Goal: Task Accomplishment & Management: Manage account settings

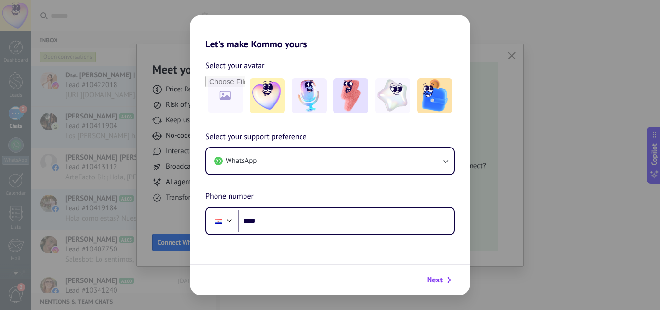
click at [443, 278] on span "Next" at bounding box center [439, 279] width 24 height 7
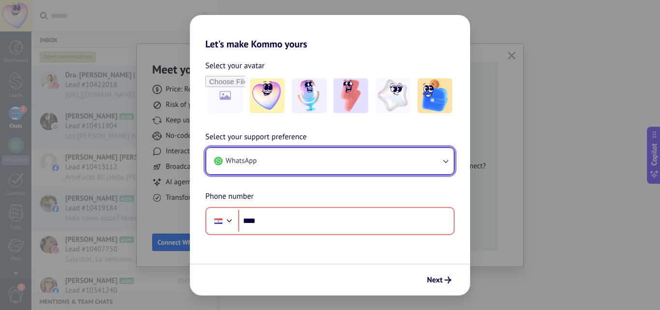
click at [298, 156] on button "WhatsApp" at bounding box center [329, 161] width 247 height 26
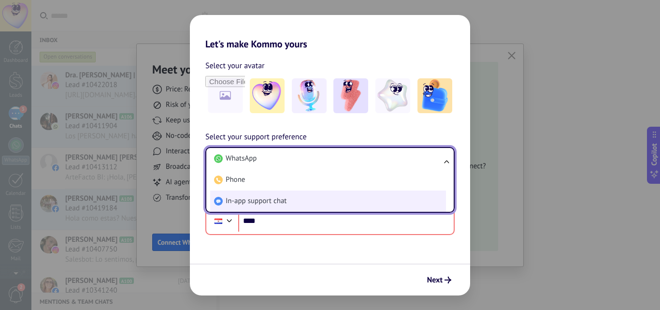
click at [273, 194] on li "In-app support chat" at bounding box center [328, 200] width 236 height 21
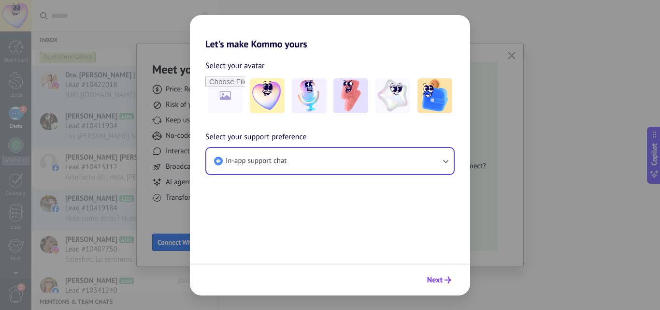
click at [432, 277] on span "Next" at bounding box center [434, 279] width 15 height 7
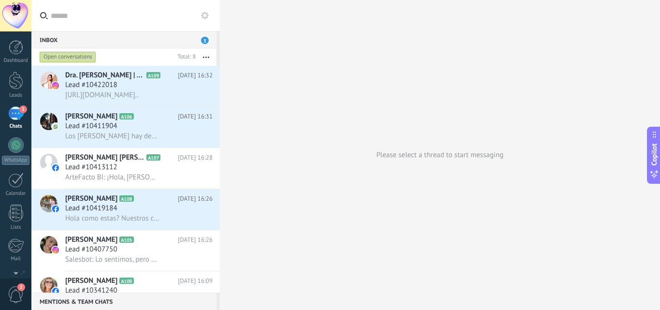
click at [9, 22] on div at bounding box center [15, 15] width 31 height 31
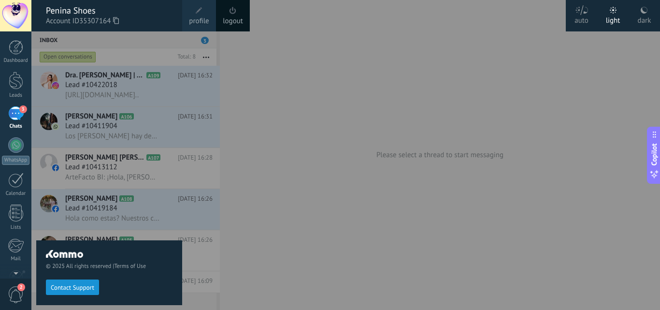
click at [192, 12] on link "profile" at bounding box center [199, 15] width 34 height 31
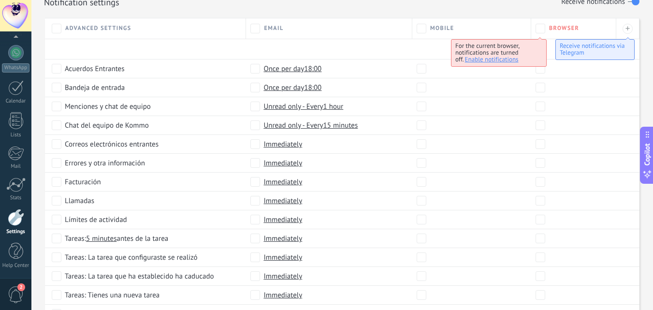
scroll to position [432, 0]
click at [260, 28] on div "Email" at bounding box center [328, 28] width 156 height 10
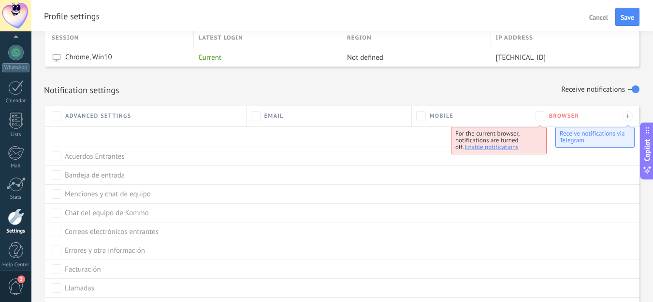
scroll to position [341, 0]
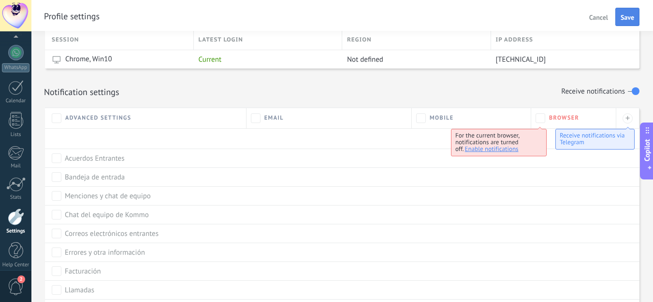
click at [625, 12] on button "Save" at bounding box center [627, 17] width 24 height 18
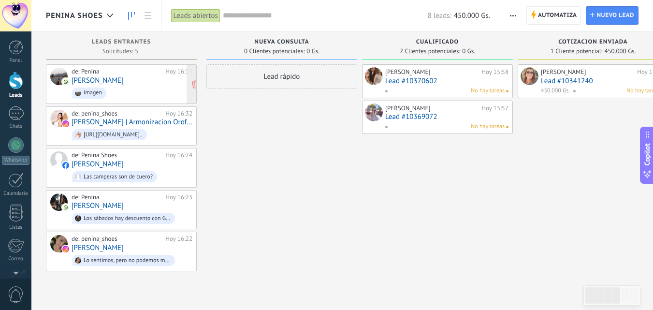
click at [81, 83] on link "Lou Lopez" at bounding box center [97, 80] width 52 height 8
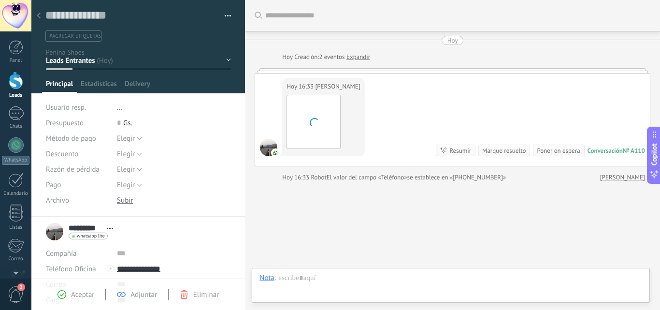
scroll to position [41, 0]
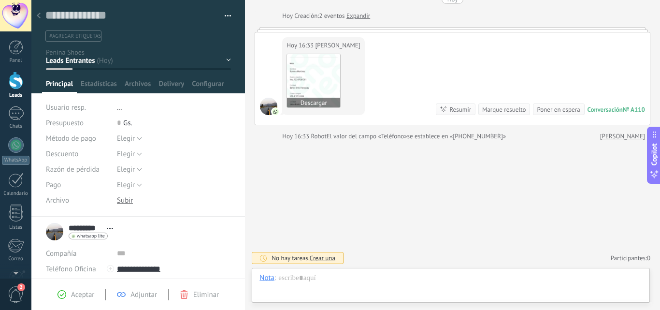
click at [310, 71] on img at bounding box center [313, 80] width 53 height 53
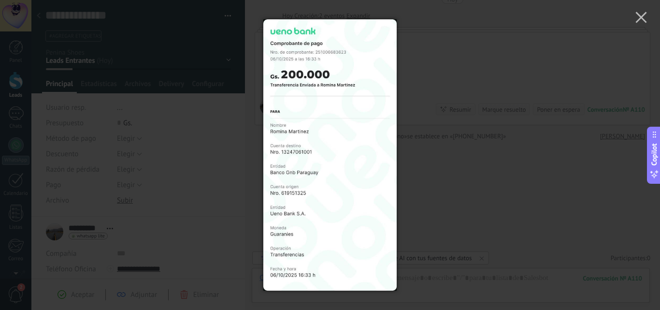
click at [428, 163] on div at bounding box center [330, 155] width 660 height 310
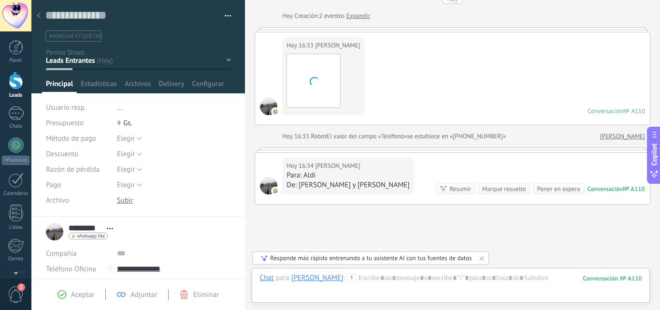
scroll to position [35, 0]
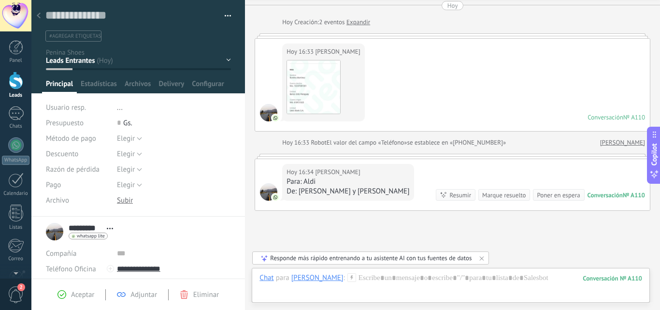
click at [41, 14] on div at bounding box center [39, 16] width 14 height 19
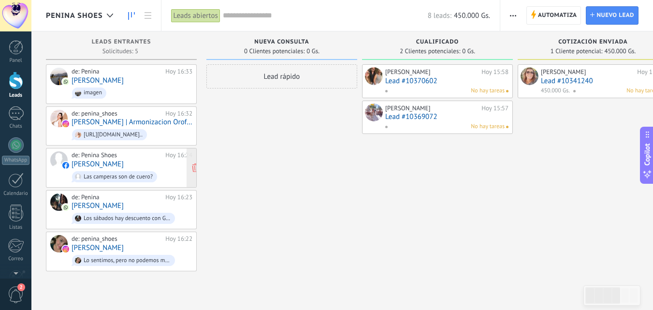
click at [113, 160] on link "[PERSON_NAME] [PERSON_NAME]" at bounding box center [97, 164] width 52 height 8
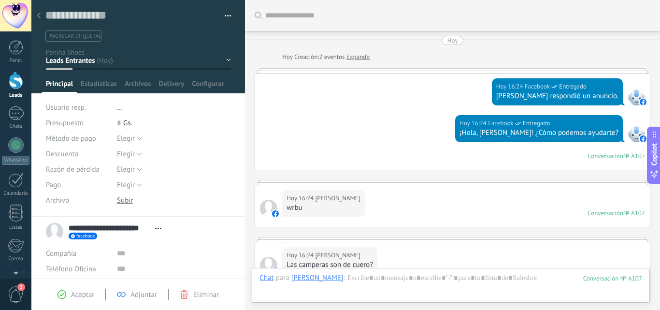
scroll to position [198, 0]
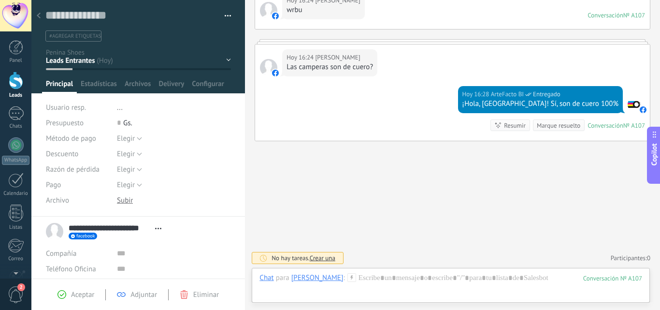
click at [41, 19] on div at bounding box center [39, 16] width 14 height 19
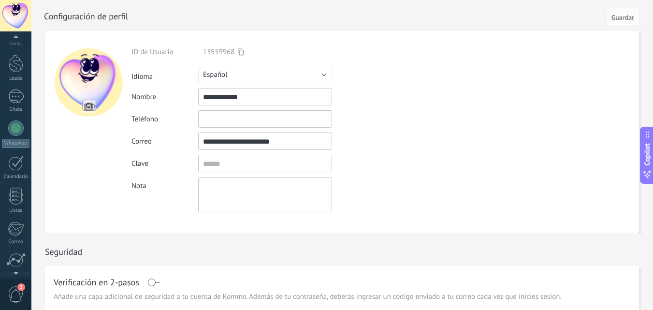
scroll to position [11, 0]
click at [16, 68] on div at bounding box center [16, 69] width 14 height 18
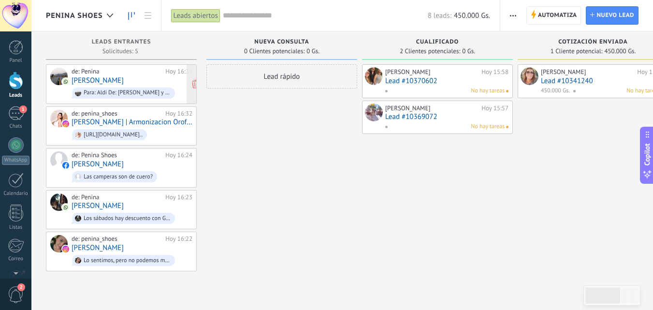
click at [88, 79] on link "Lou Lopez" at bounding box center [97, 80] width 52 height 8
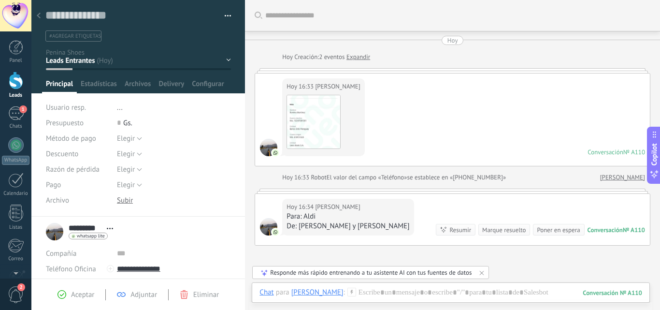
click at [37, 18] on icon at bounding box center [39, 16] width 4 height 6
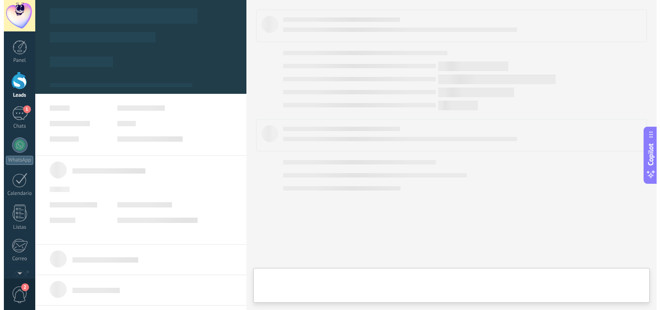
scroll to position [0, 334]
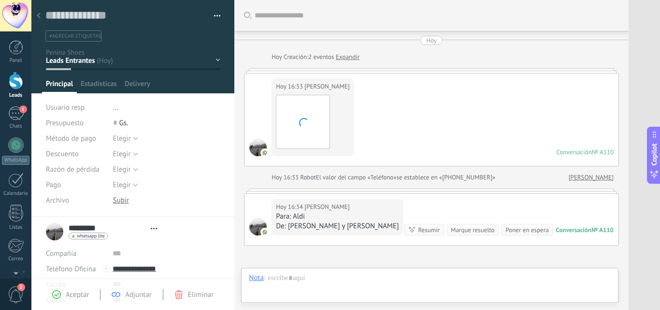
type textarea "**********"
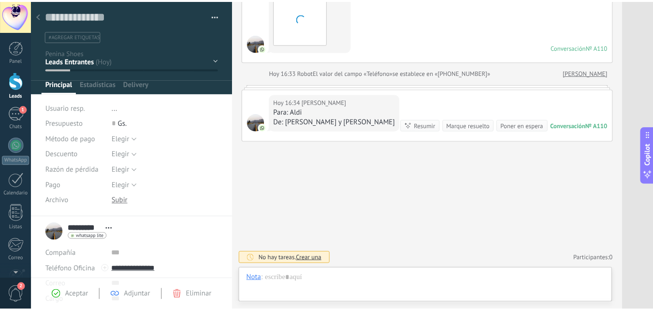
scroll to position [14, 0]
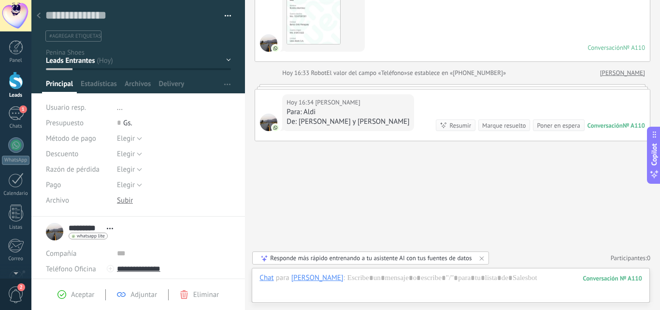
click at [42, 17] on div at bounding box center [39, 16] width 14 height 19
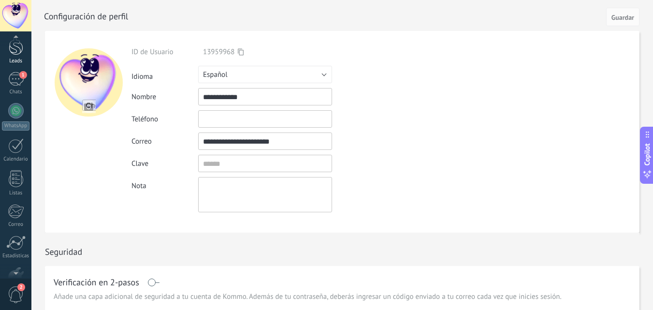
scroll to position [31, 0]
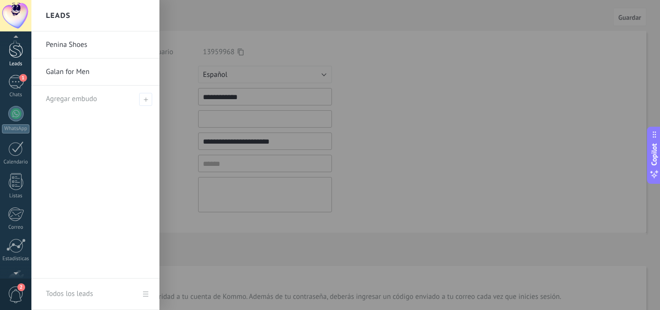
click at [16, 63] on div "Leads" at bounding box center [16, 64] width 28 height 6
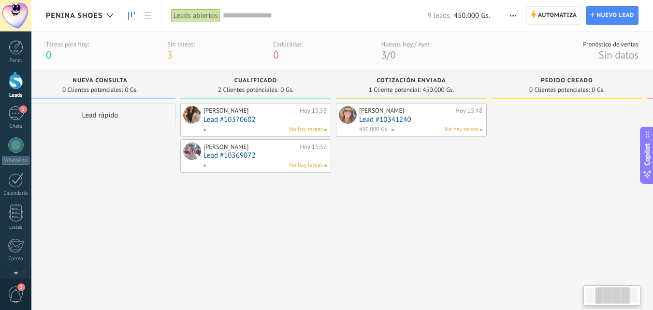
scroll to position [0, 183]
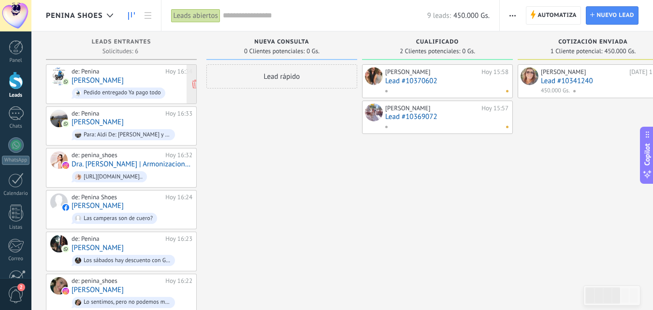
click at [112, 79] on link "Andrés Aguero" at bounding box center [97, 80] width 52 height 8
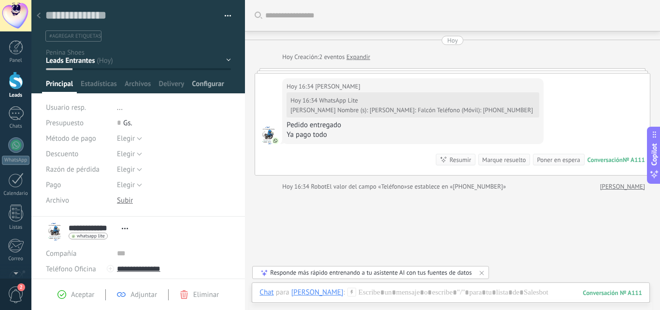
click at [211, 87] on span "Configurar" at bounding box center [208, 86] width 32 height 14
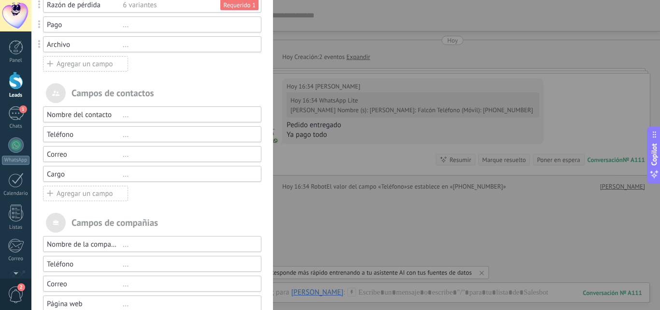
scroll to position [174, 0]
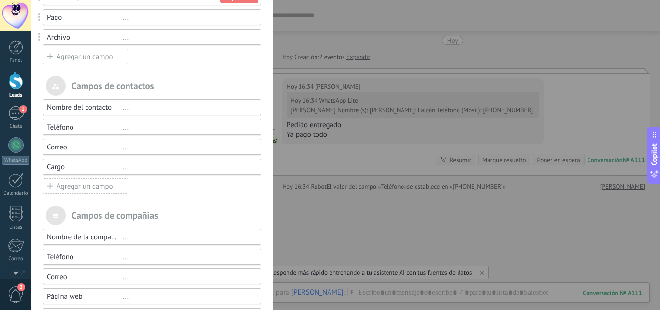
click at [52, 188] on icon at bounding box center [50, 186] width 6 height 12
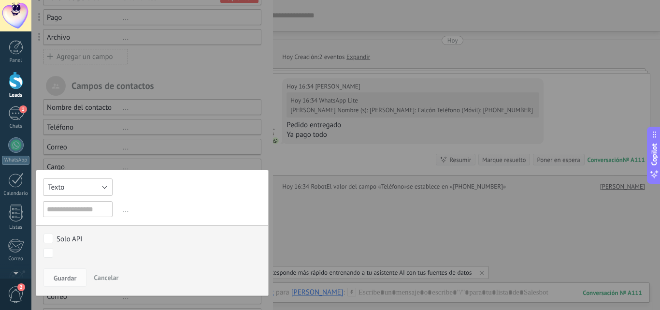
click at [73, 186] on button "Texto" at bounding box center [78, 186] width 70 height 17
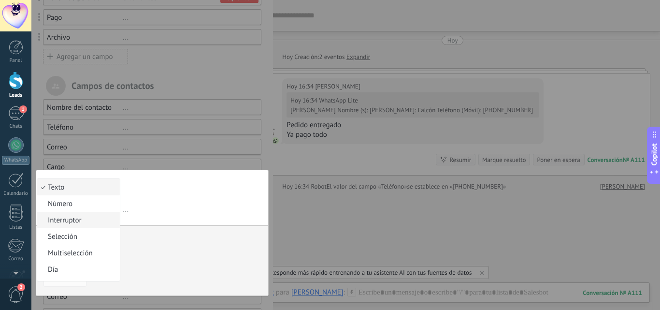
click at [79, 217] on span "Interruptor" at bounding box center [77, 219] width 80 height 9
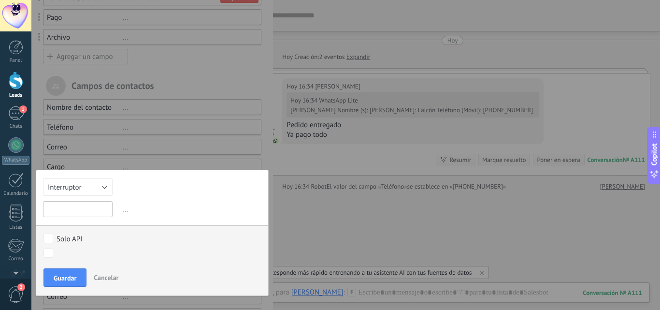
click at [79, 208] on input "text" at bounding box center [78, 209] width 70 height 16
type input "********"
click at [66, 282] on button "Guardar" at bounding box center [64, 277] width 43 height 18
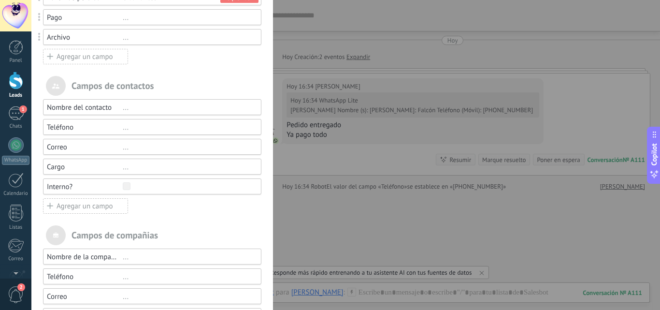
scroll to position [0, 0]
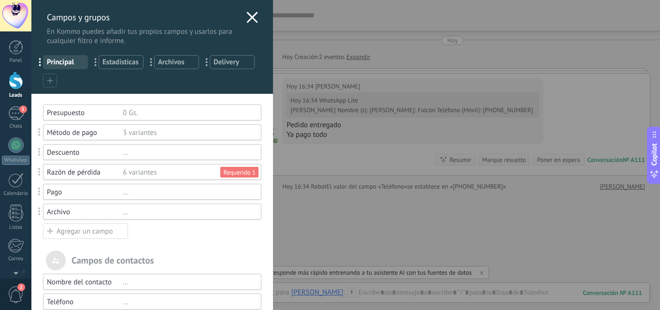
click at [247, 22] on icon at bounding box center [252, 18] width 12 height 12
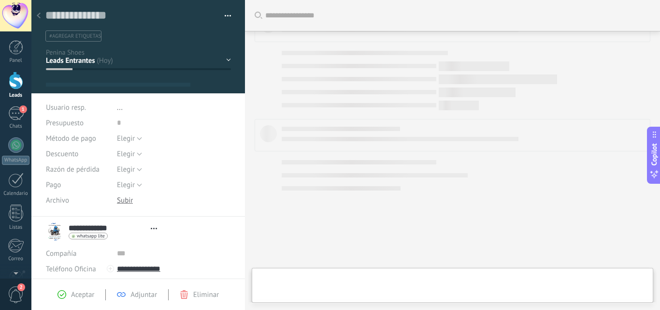
type textarea "**********"
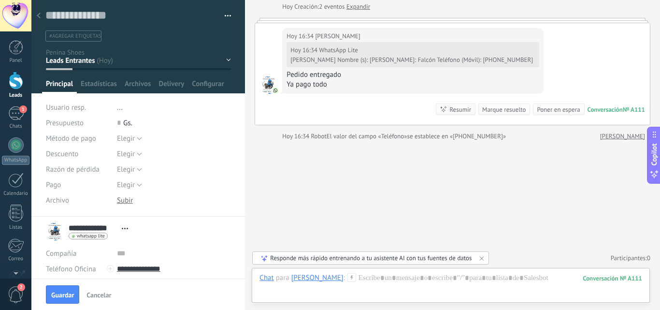
click at [0, 0] on div "Nueva consulta Cualificado Cotización enviada Pedido creado Pedido enviado" at bounding box center [0, 0] width 0 height 0
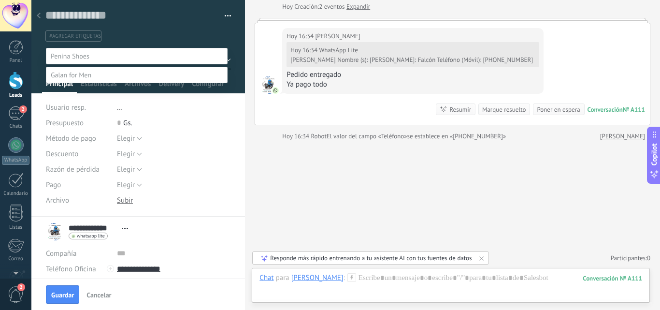
click at [0, 0] on label "Pedido cancelado – perdido" at bounding box center [0, 0] width 0 height 0
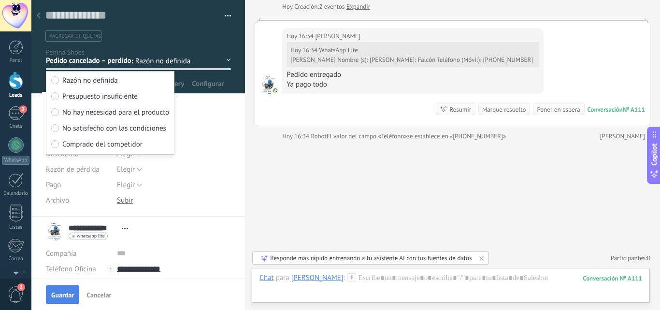
click at [57, 301] on button "Guardar" at bounding box center [62, 294] width 33 height 18
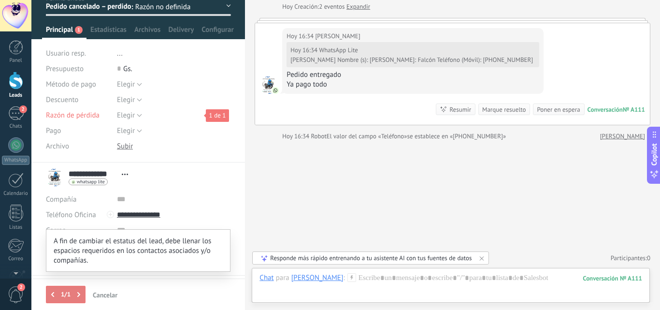
scroll to position [112, 0]
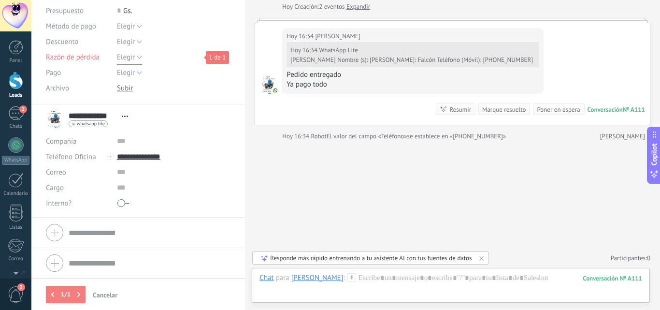
click at [133, 57] on span "Elegir" at bounding box center [126, 57] width 18 height 9
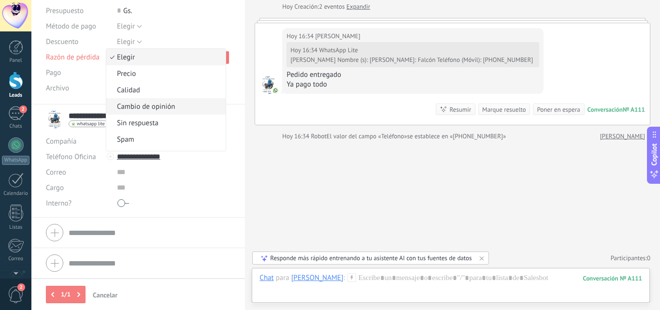
scroll to position [13, 0]
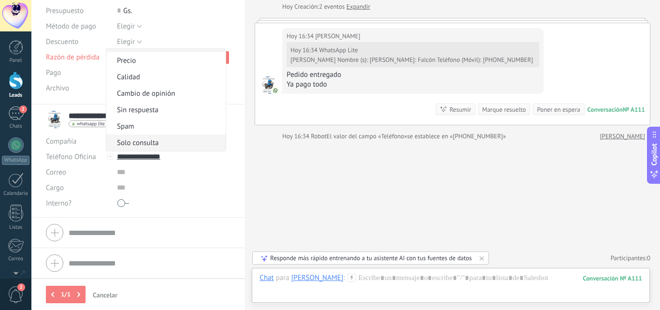
click at [149, 139] on span "Solo consulta" at bounding box center [164, 142] width 116 height 9
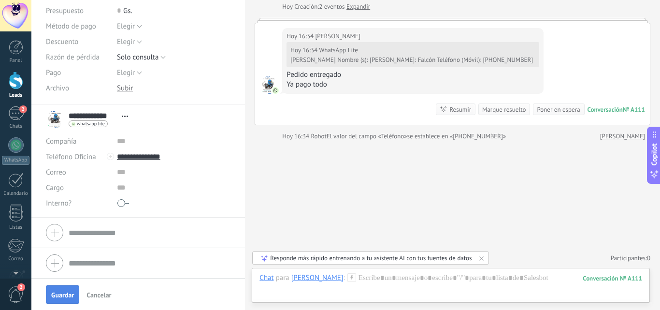
click at [51, 289] on button "Guardar" at bounding box center [62, 294] width 33 height 18
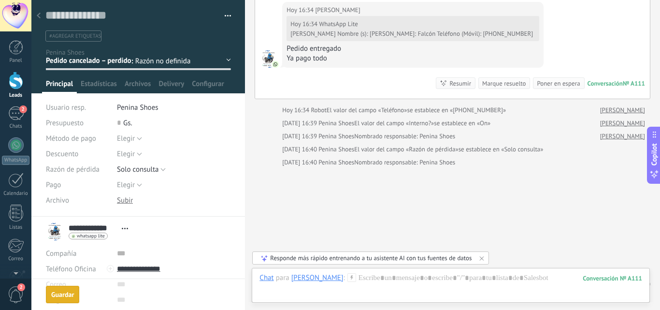
scroll to position [156, 0]
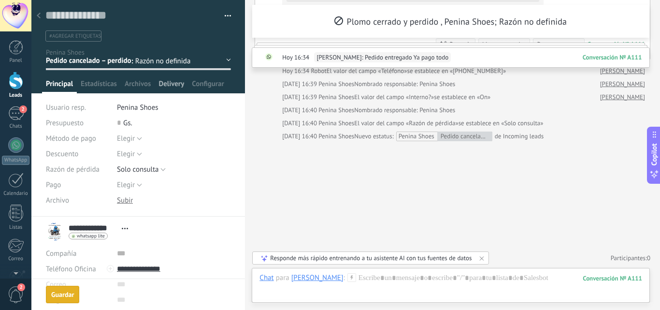
click at [173, 89] on span "Delivery" at bounding box center [171, 86] width 26 height 14
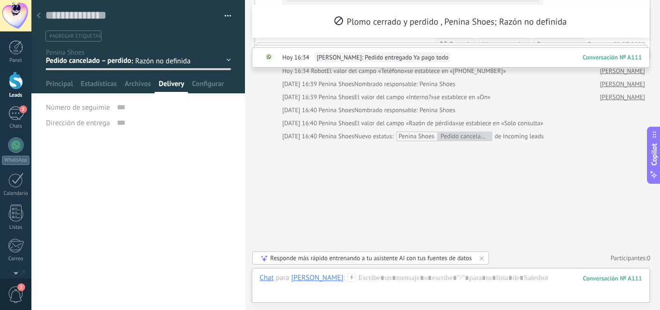
click at [107, 139] on div "Número de seguimiento Dirección de entrega" at bounding box center [138, 119] width 185 height 40
click at [60, 81] on span "Principal" at bounding box center [59, 86] width 27 height 14
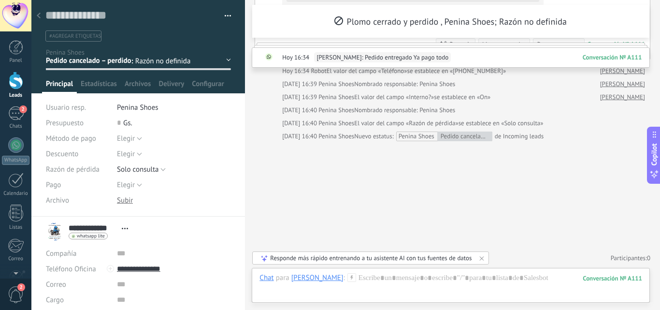
click at [60, 81] on span "Principal" at bounding box center [59, 86] width 27 height 14
click at [164, 83] on span "Delivery" at bounding box center [171, 86] width 26 height 14
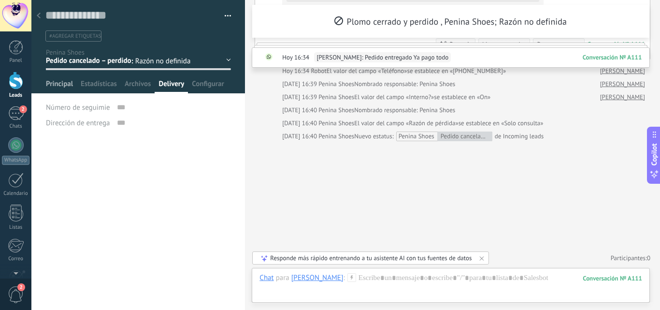
click at [51, 82] on span "Principal" at bounding box center [59, 86] width 27 height 14
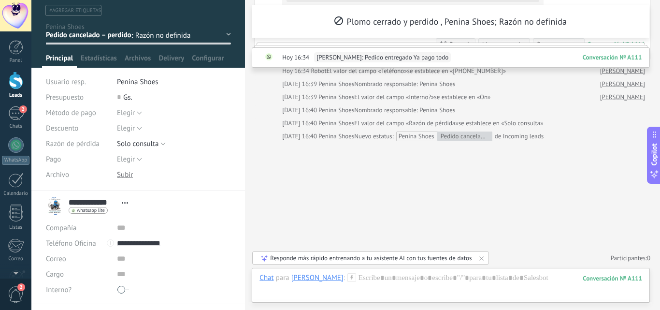
scroll to position [26, 0]
click at [214, 61] on span "Configurar" at bounding box center [208, 61] width 32 height 14
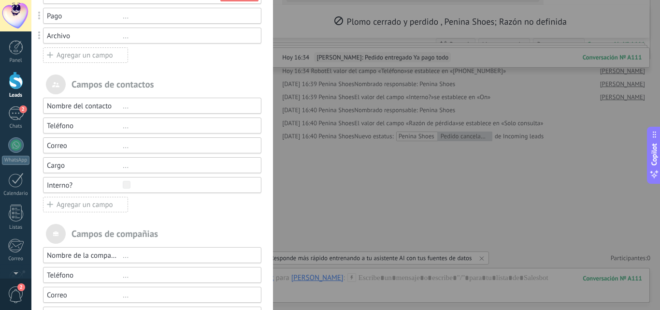
scroll to position [175, 0]
click at [70, 204] on div "Agregar un campo" at bounding box center [85, 204] width 85 height 15
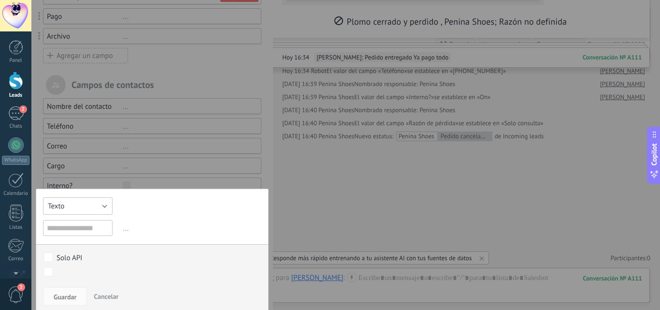
click at [70, 204] on button "Texto" at bounding box center [78, 205] width 70 height 17
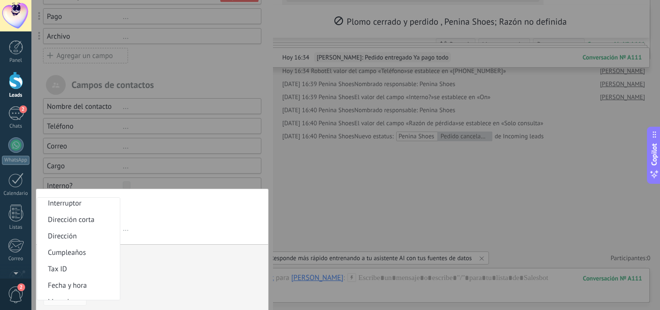
scroll to position [135, 0]
click at [85, 249] on span "Cumpleaños" at bounding box center [77, 251] width 80 height 9
type input "**********"
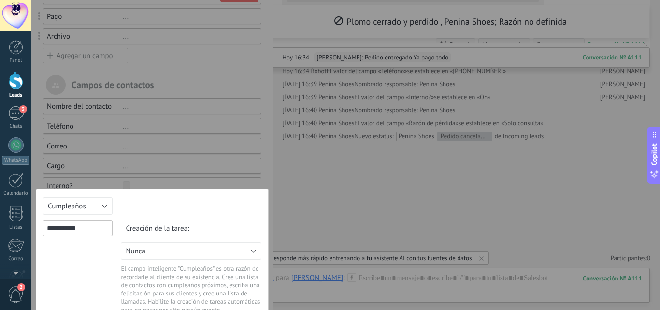
click at [79, 228] on input "**********" at bounding box center [78, 228] width 70 height 16
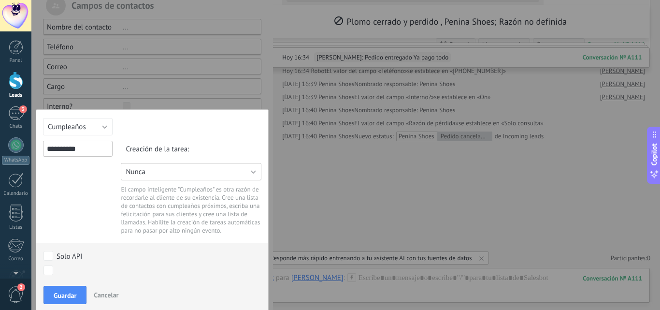
click at [180, 169] on button "Nunca" at bounding box center [191, 171] width 141 height 17
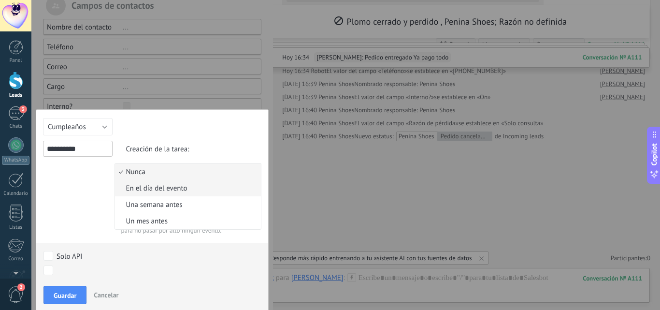
click at [133, 185] on span "En el día del evento" at bounding box center [186, 188] width 143 height 9
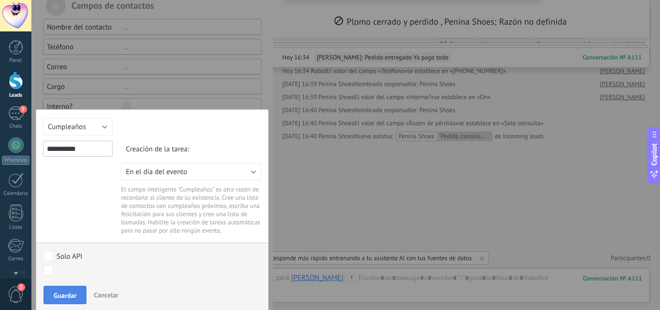
click at [63, 293] on span "Guardar" at bounding box center [65, 295] width 23 height 7
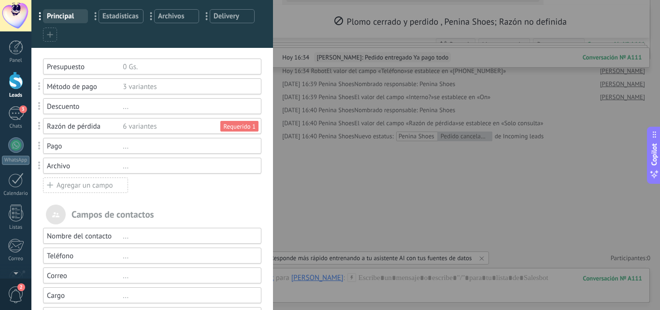
scroll to position [0, 0]
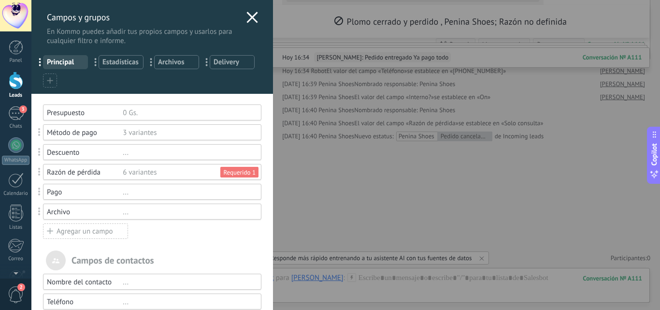
click at [249, 16] on icon at bounding box center [252, 18] width 12 height 12
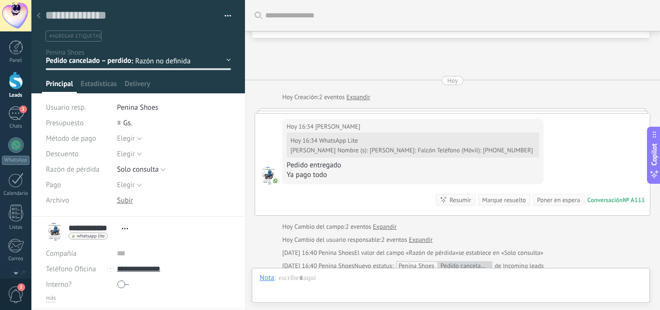
scroll to position [129, 0]
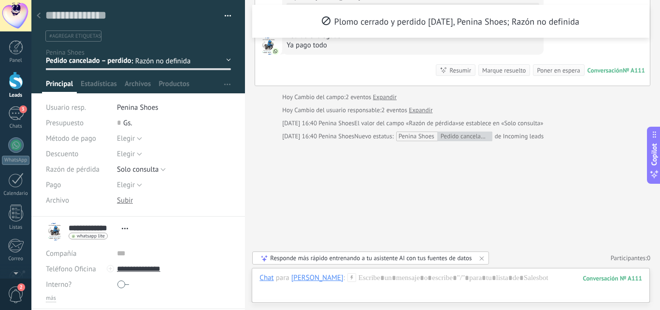
click at [39, 16] on icon at bounding box center [39, 16] width 4 height 6
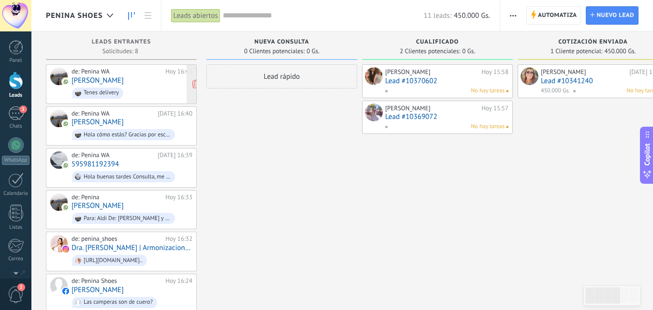
click at [109, 84] on link "Beatriz Nuñez" at bounding box center [97, 80] width 52 height 8
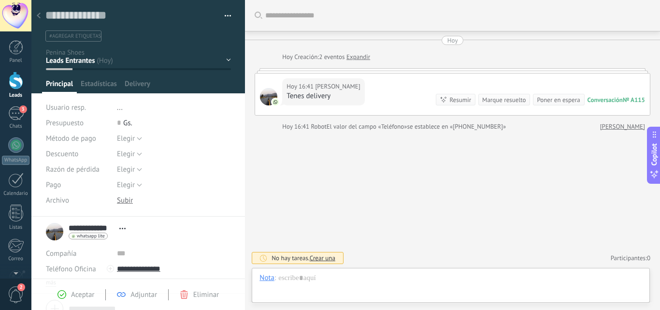
scroll to position [14, 0]
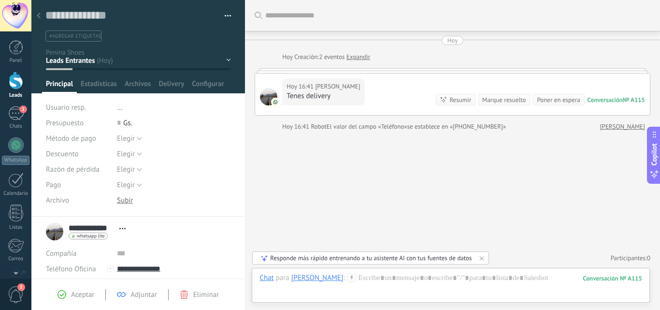
click at [39, 10] on div at bounding box center [39, 16] width 14 height 19
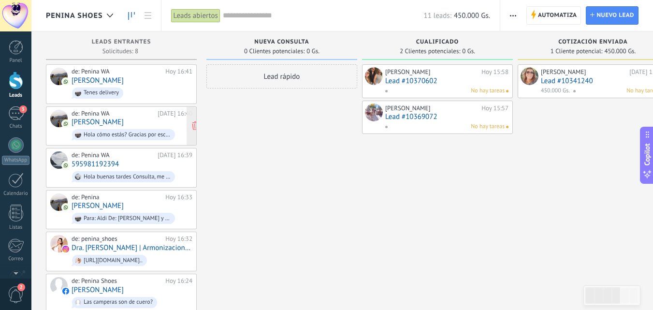
click at [106, 119] on link "Dorys Gonzalez" at bounding box center [97, 122] width 52 height 8
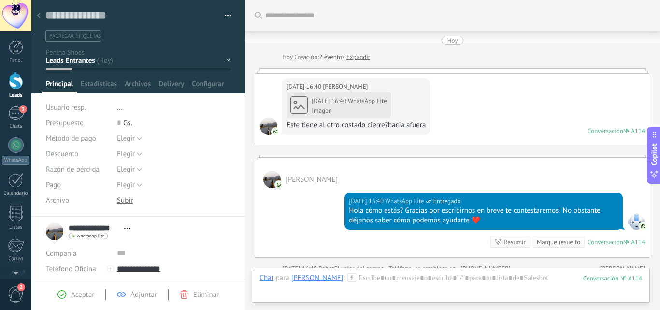
click at [296, 104] on div "Hoy 16:40 WhatsApp Lite Imagen Este tiene al otro costado cierre?hacia afuera" at bounding box center [355, 110] width 139 height 39
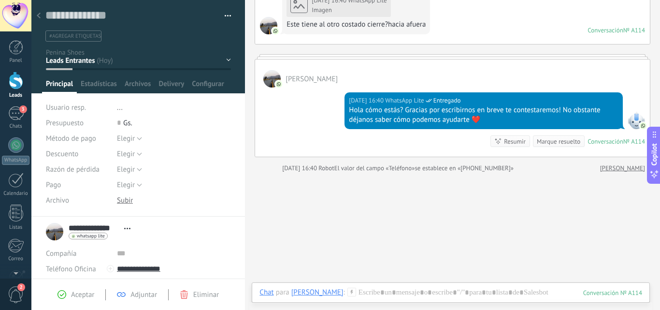
scroll to position [132, 0]
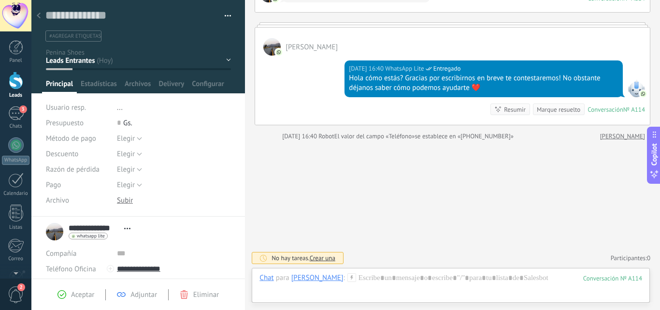
click at [38, 16] on use at bounding box center [39, 16] width 4 height 6
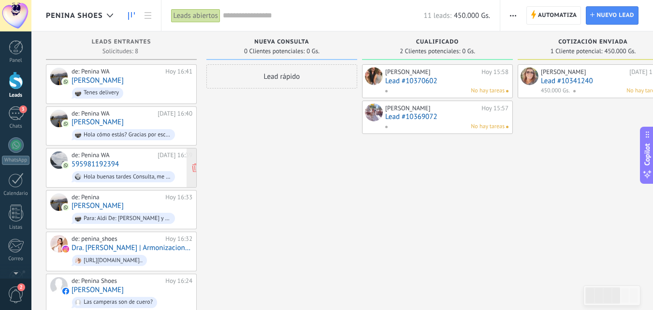
click at [90, 162] on link "595981192394" at bounding box center [94, 164] width 47 height 8
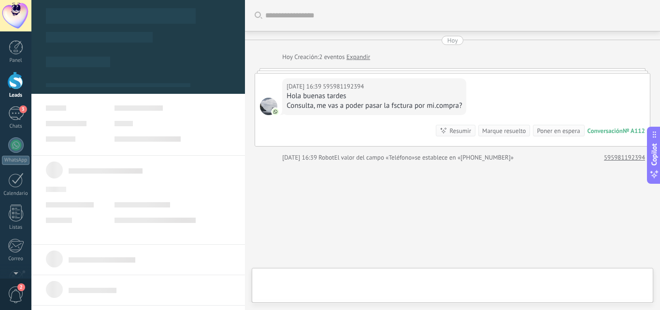
type textarea "**********"
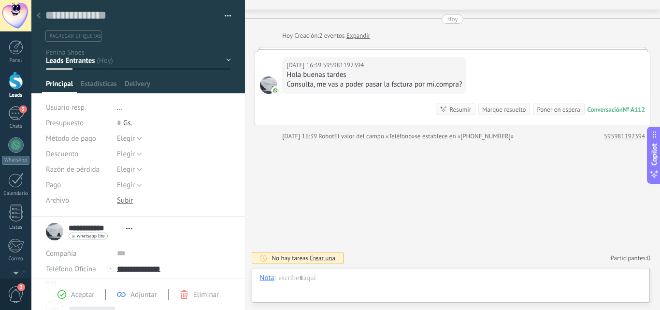
scroll to position [14, 0]
